Goal: Transaction & Acquisition: Purchase product/service

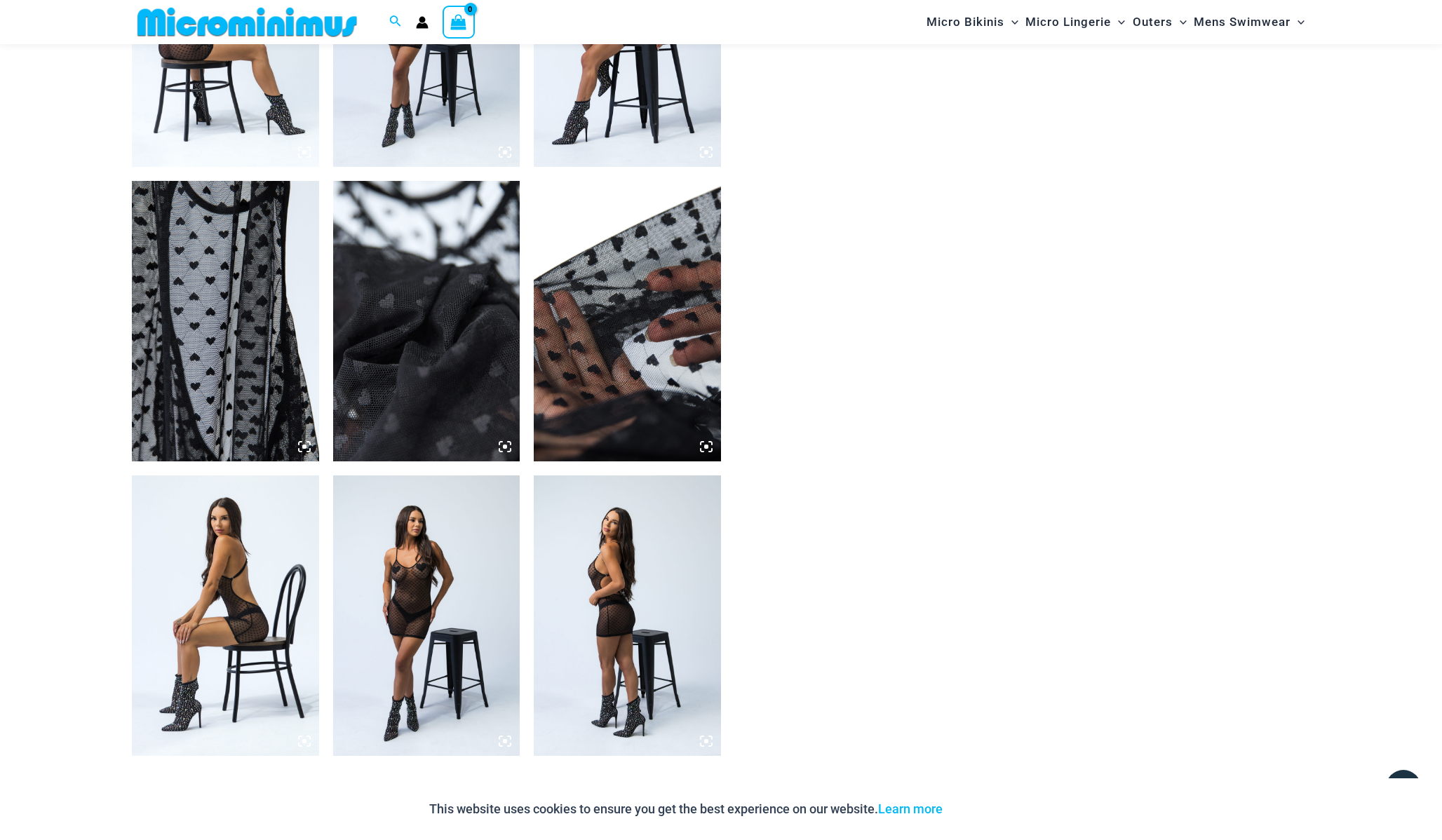
scroll to position [1438, 0]
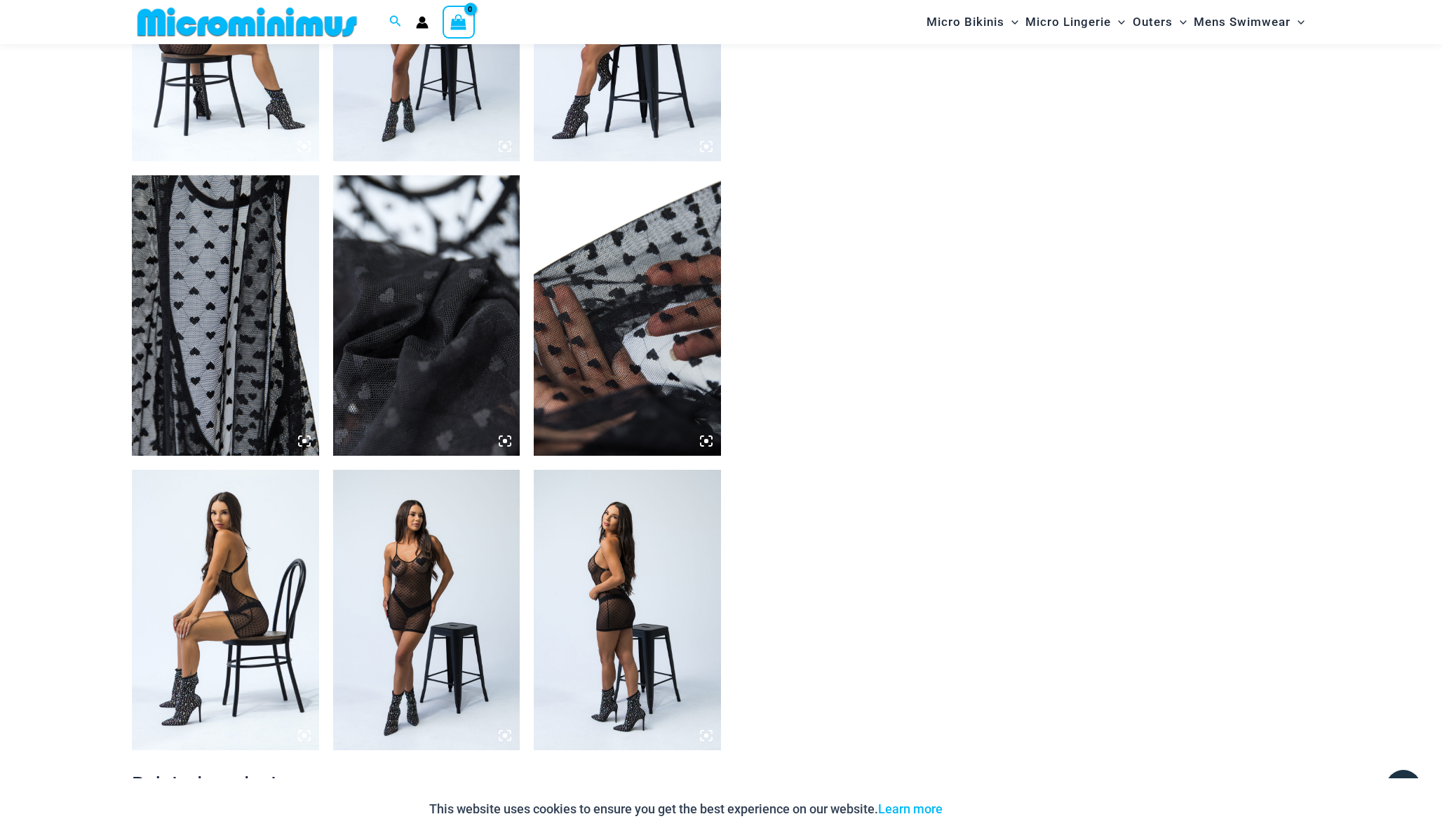
click at [279, 601] on img at bounding box center [225, 609] width 187 height 280
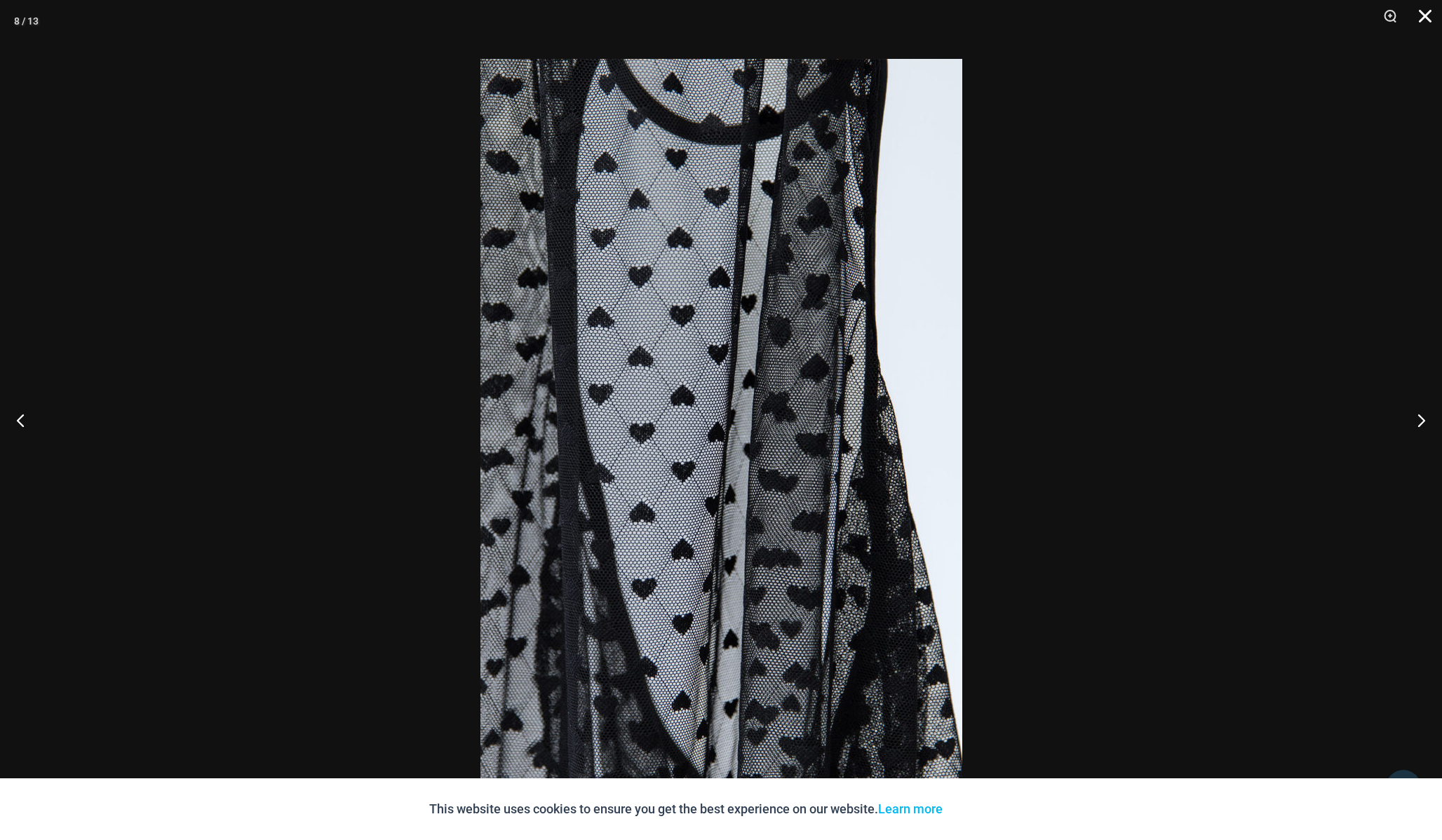
click at [1419, 20] on button "Close" at bounding box center [1420, 21] width 35 height 42
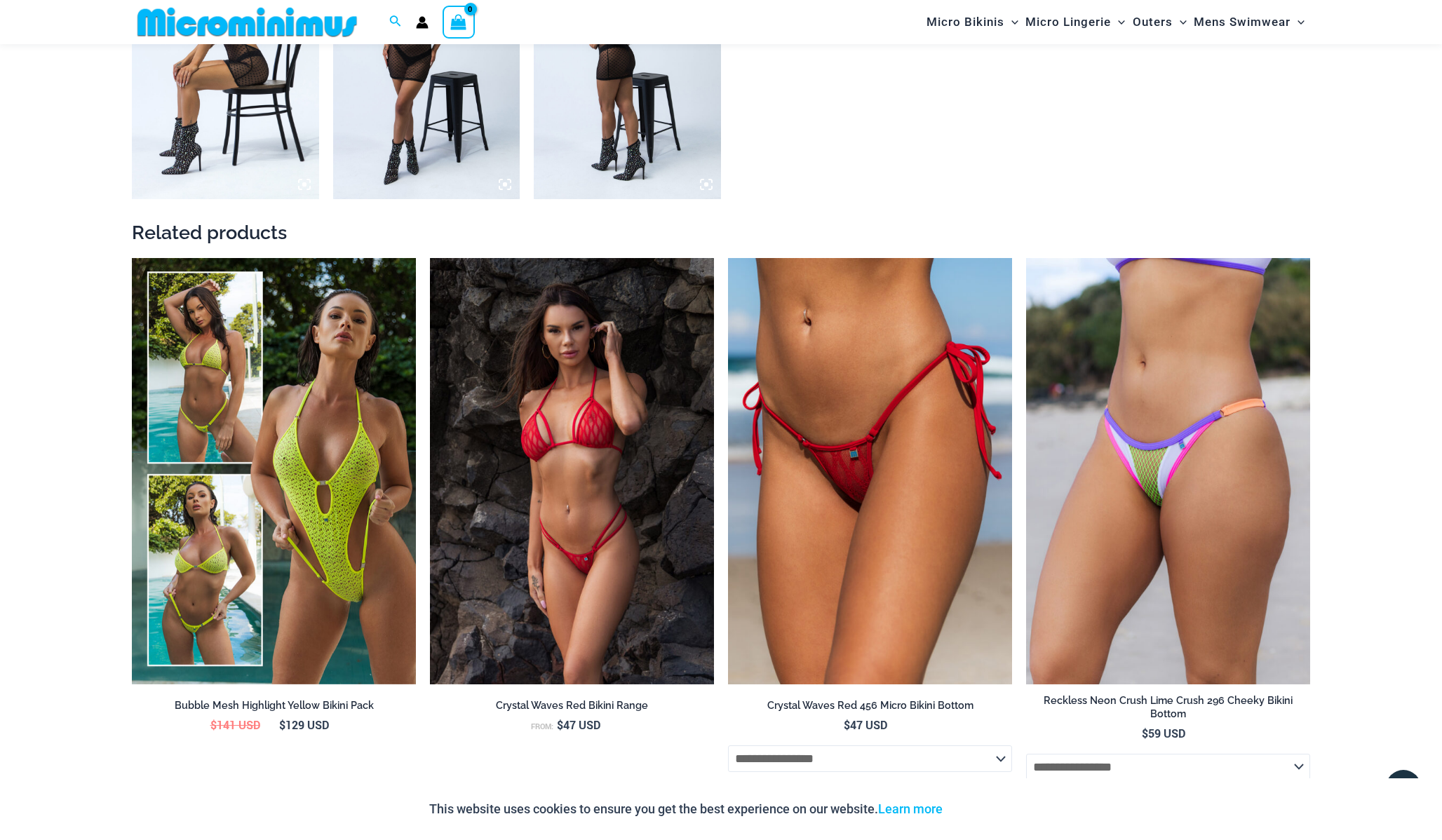
scroll to position [1990, 0]
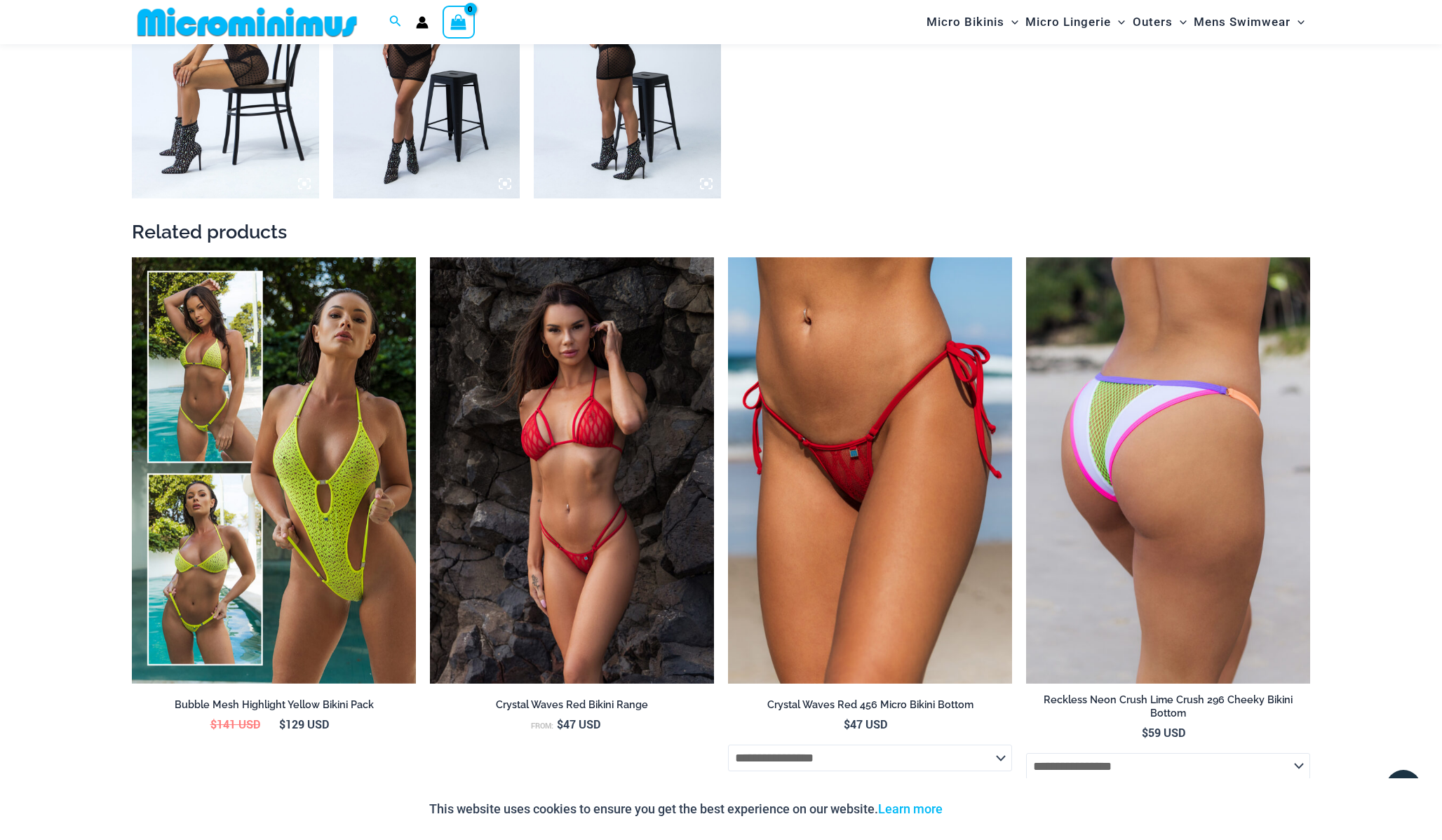
click at [1156, 434] on img at bounding box center [1168, 470] width 284 height 426
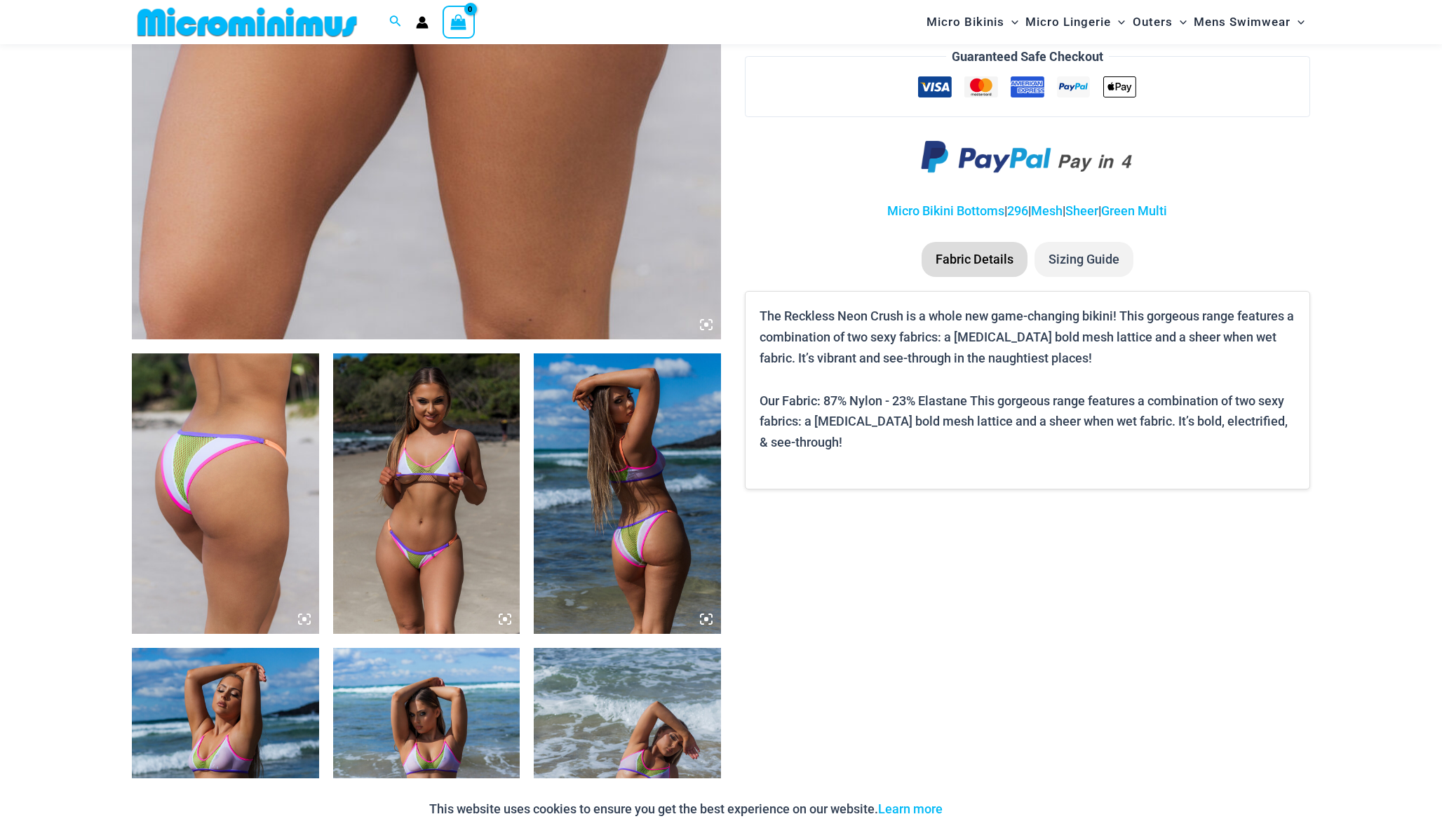
scroll to position [678, 0]
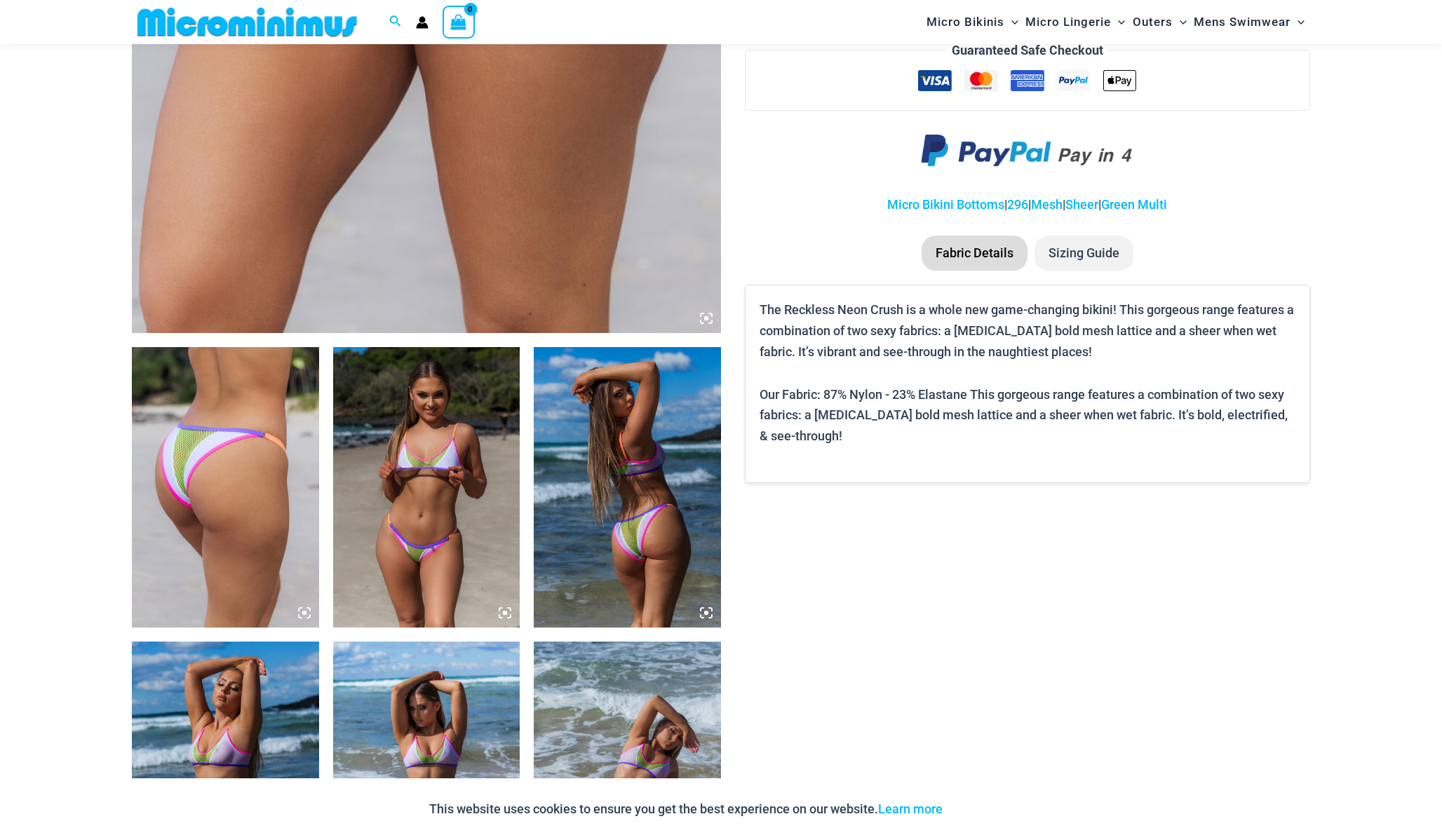
click at [406, 474] on img at bounding box center [427, 487] width 187 height 280
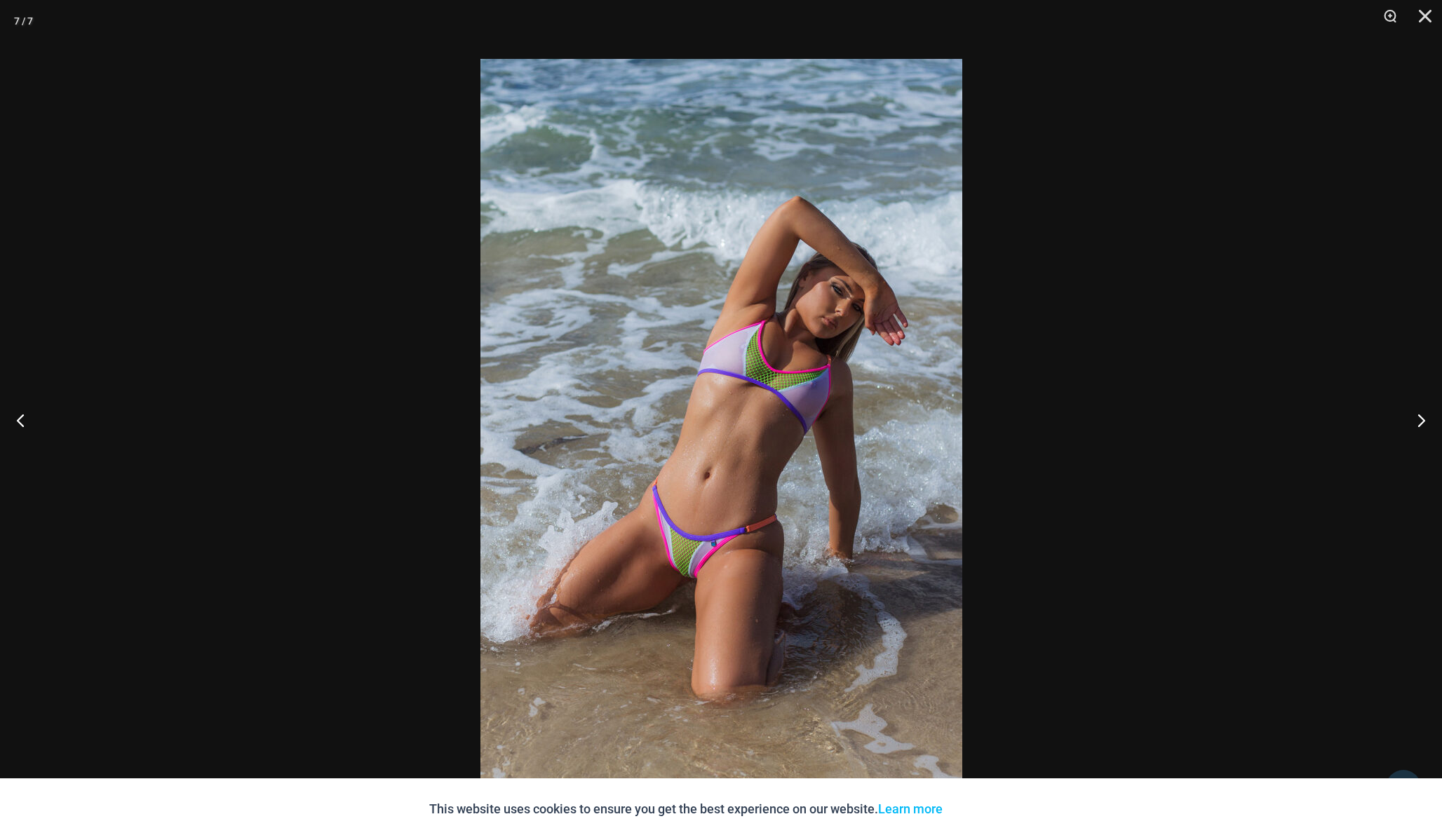
click at [657, 501] on img at bounding box center [722, 420] width 482 height 722
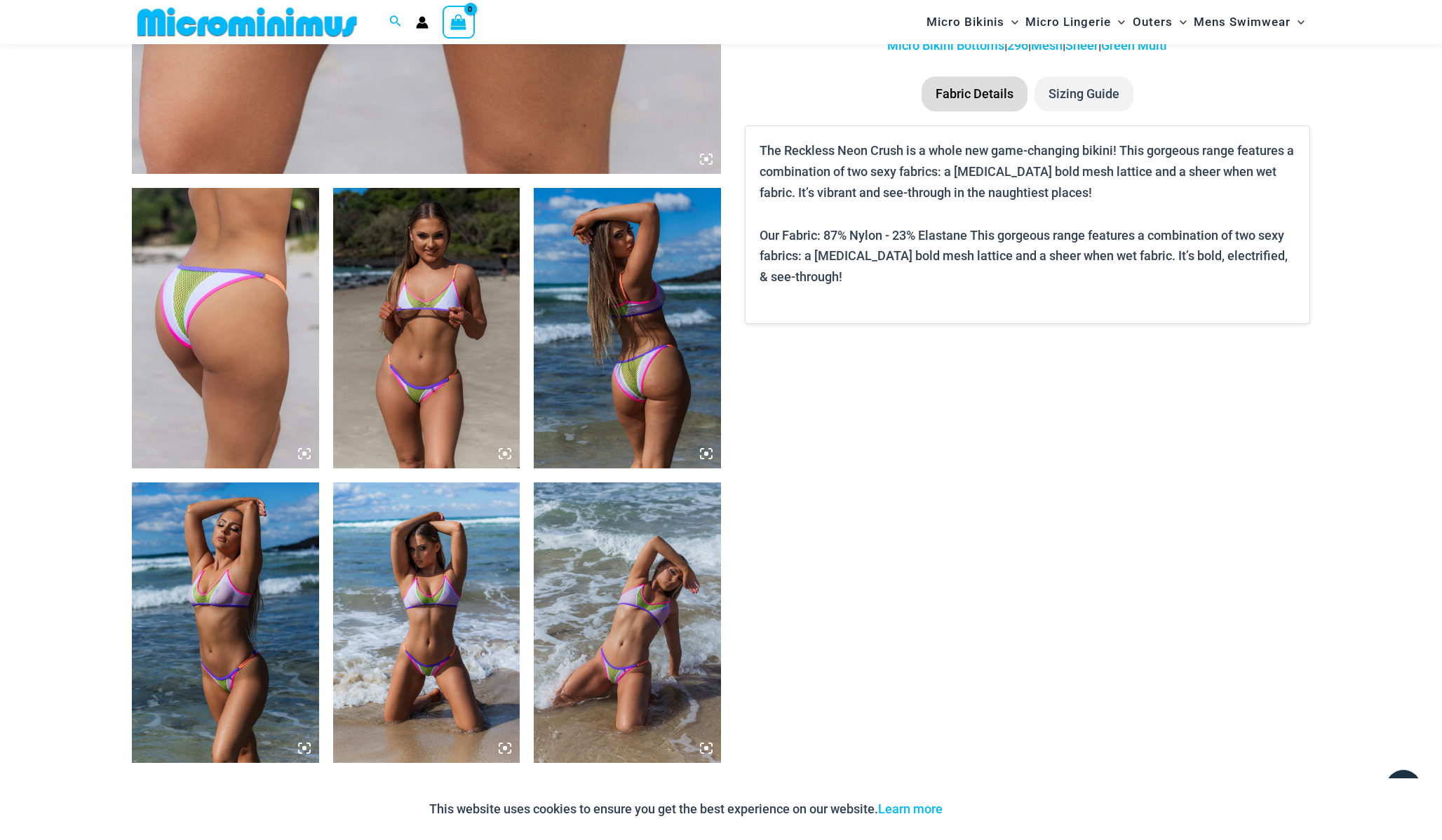
scroll to position [945, 0]
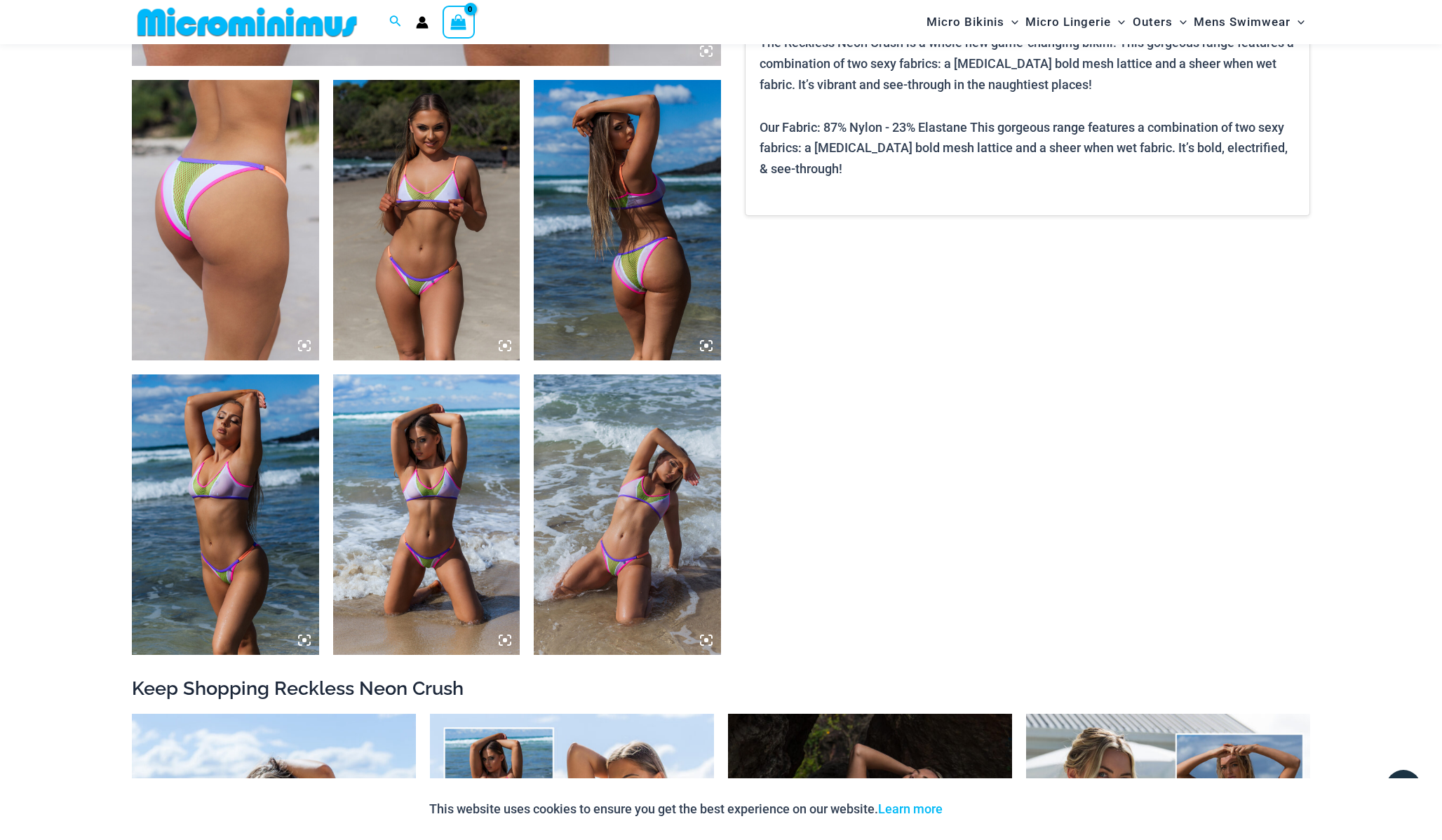
click at [408, 549] on img at bounding box center [427, 515] width 187 height 280
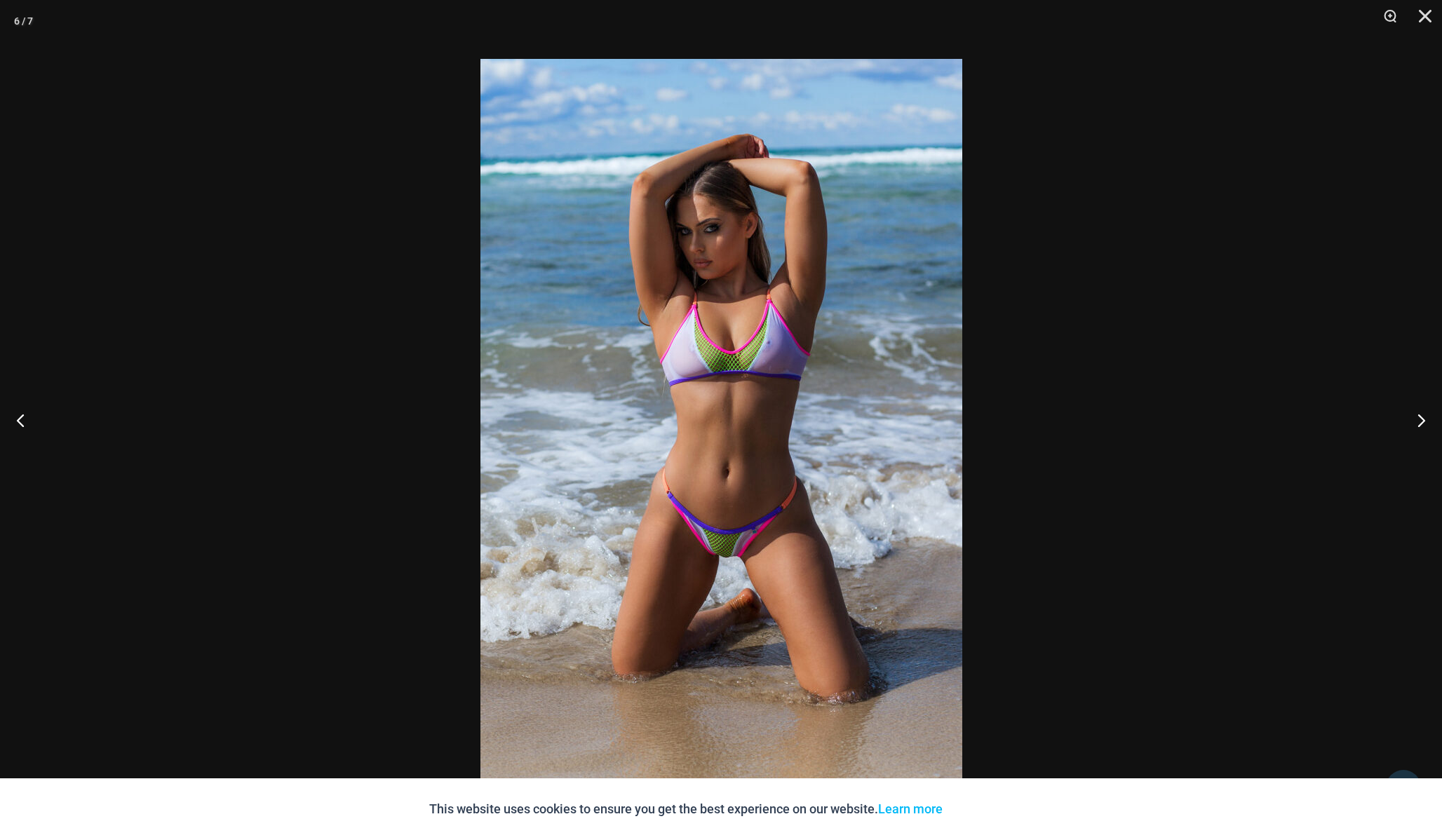
click at [1084, 259] on div at bounding box center [721, 420] width 1442 height 840
